Goal: Task Accomplishment & Management: Manage account settings

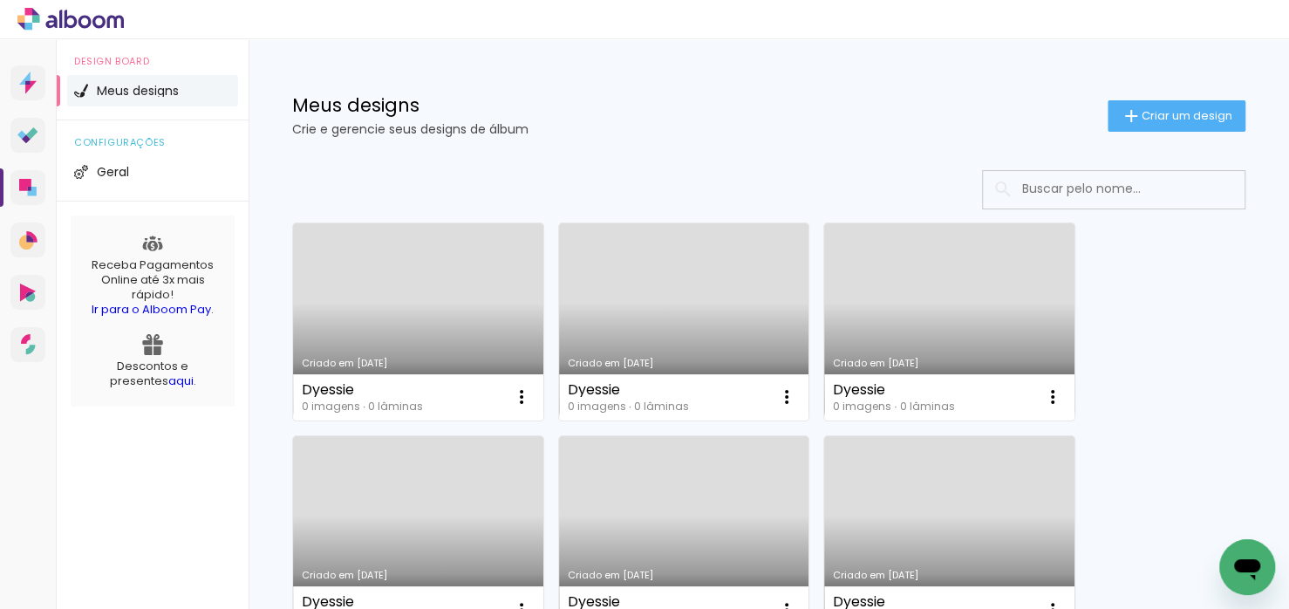
click at [398, 240] on link "Criado em [DATE]" at bounding box center [418, 321] width 250 height 197
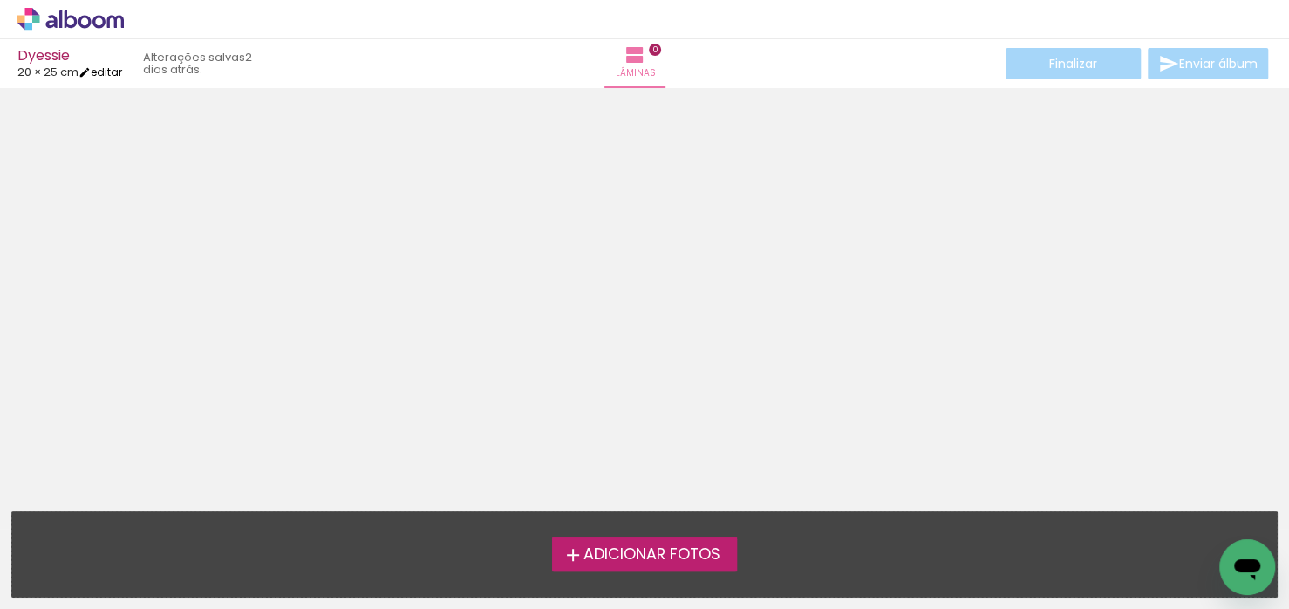
click at [116, 73] on link "editar" at bounding box center [100, 72] width 44 height 15
type input "20,3"
type input "50,6"
type input "3"
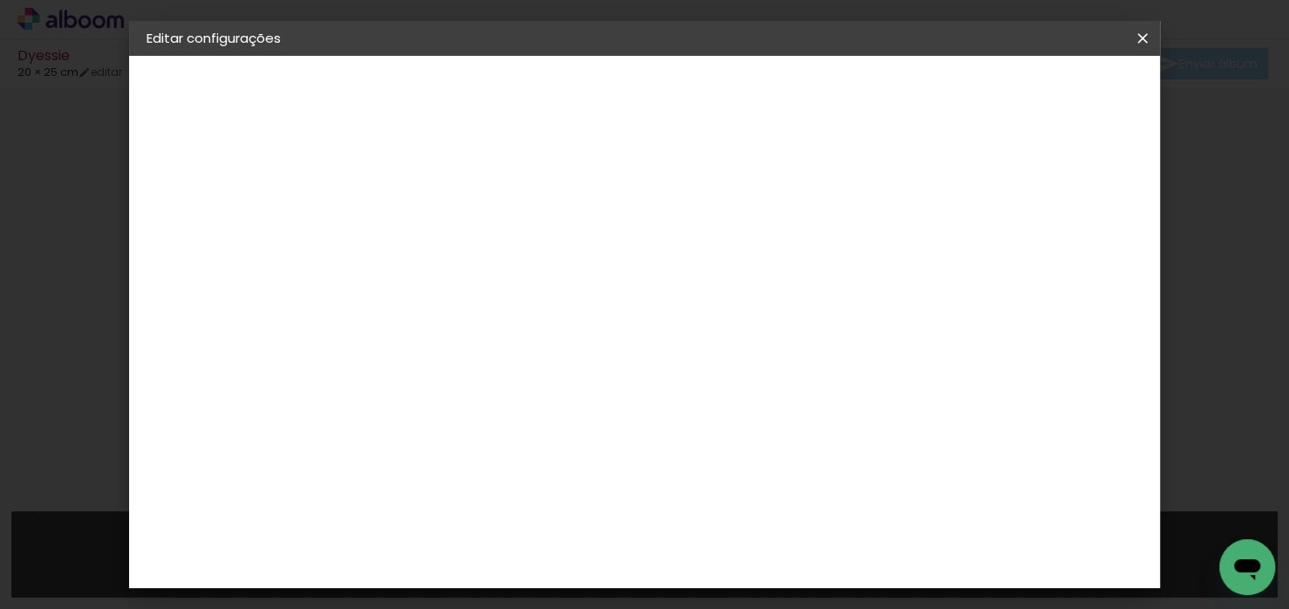
click at [227, 214] on div "Tamanho livre" at bounding box center [213, 215] width 60 height 24
click at [1147, 31] on iron-icon at bounding box center [1142, 38] width 21 height 17
